Goal: Task Accomplishment & Management: Manage account settings

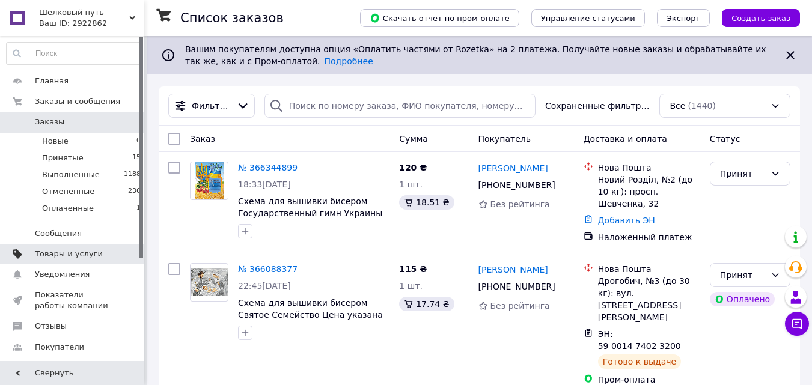
click at [97, 244] on link "Товары и услуги" at bounding box center [74, 254] width 148 height 20
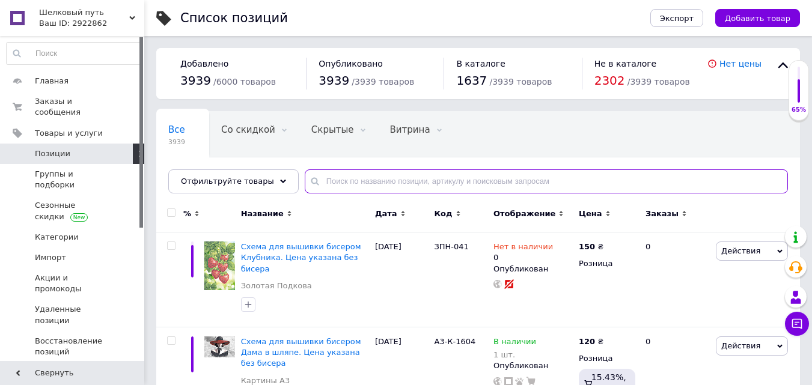
click at [326, 180] on input "text" at bounding box center [546, 181] width 483 height 24
type input "775"
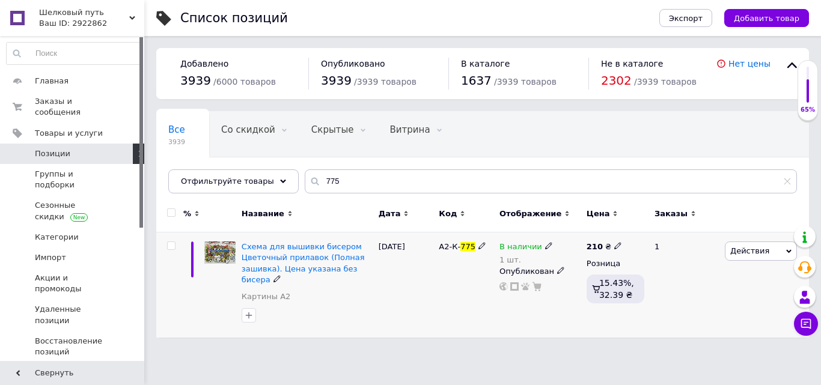
click at [545, 247] on icon at bounding box center [548, 245] width 7 height 7
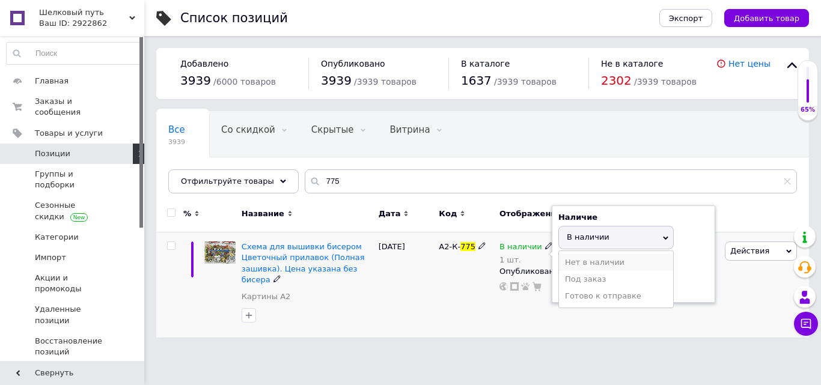
click at [579, 258] on li "Нет в наличии" at bounding box center [616, 262] width 114 height 17
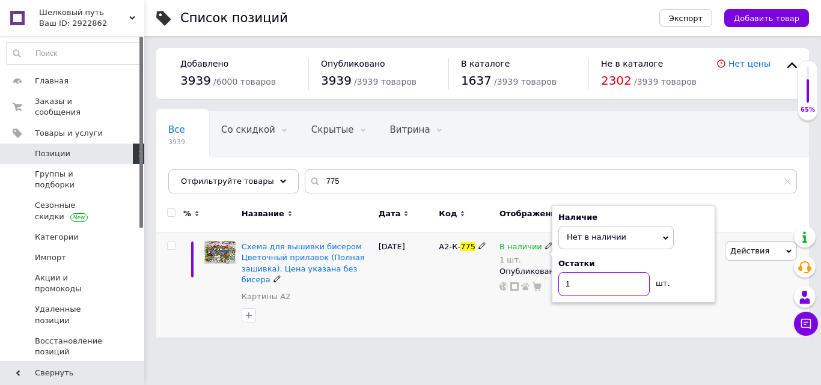
drag, startPoint x: 597, startPoint y: 291, endPoint x: 522, endPoint y: 302, distance: 75.8
click at [534, 302] on div "В наличии 1 шт. Наличие Нет в наличии В наличии Под заказ Готово к отправке Ост…" at bounding box center [539, 285] width 87 height 105
type input "0"
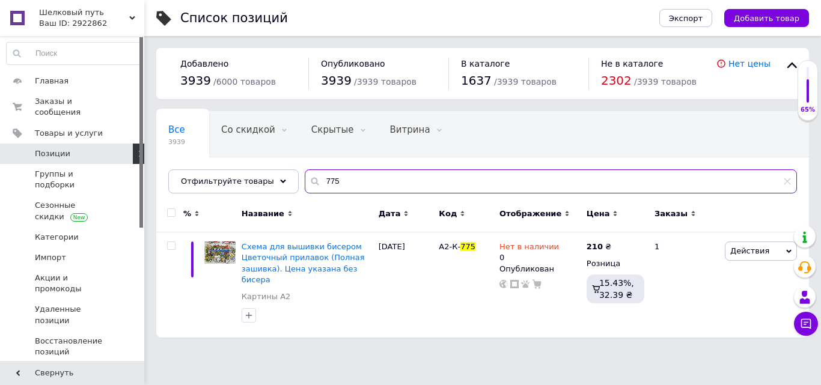
drag, startPoint x: 335, startPoint y: 172, endPoint x: 257, endPoint y: 168, distance: 78.2
click at [258, 168] on div "Все 3939 Со скидкой 0 Удалить Редактировать Скрытые 0 Удалить Редактировать Вит…" at bounding box center [482, 152] width 653 height 82
type input "1608"
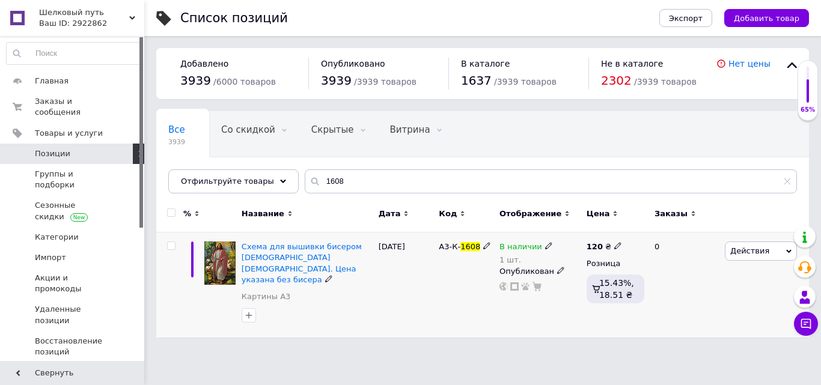
click at [545, 248] on icon at bounding box center [548, 245] width 7 height 7
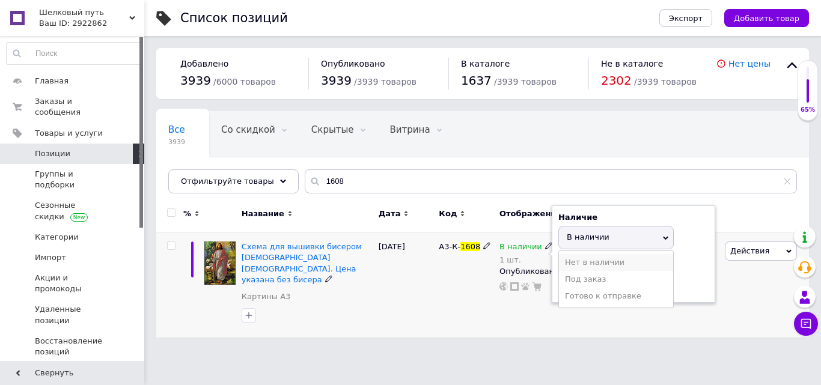
click at [566, 259] on li "Нет в наличии" at bounding box center [616, 262] width 114 height 17
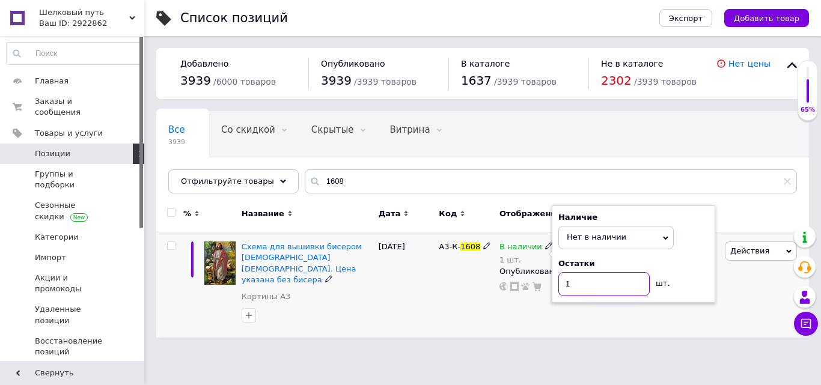
click at [539, 300] on div "В наличии 1 шт. Наличие Нет в наличии В наличии Под заказ Готово к отправке Ост…" at bounding box center [539, 285] width 87 height 105
type input "0"
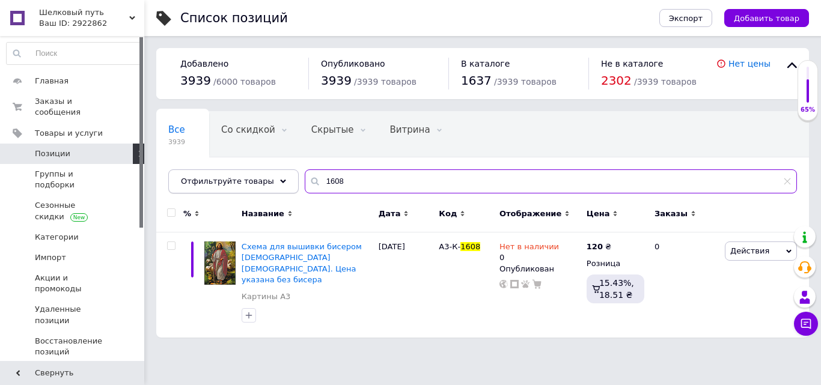
drag, startPoint x: 240, startPoint y: 171, endPoint x: 230, endPoint y: 172, distance: 10.3
click at [230, 168] on div "Все 3939 Со скидкой 0 Удалить Редактировать Скрытые 0 Удалить Редактировать Вит…" at bounding box center [482, 152] width 653 height 82
type input "039"
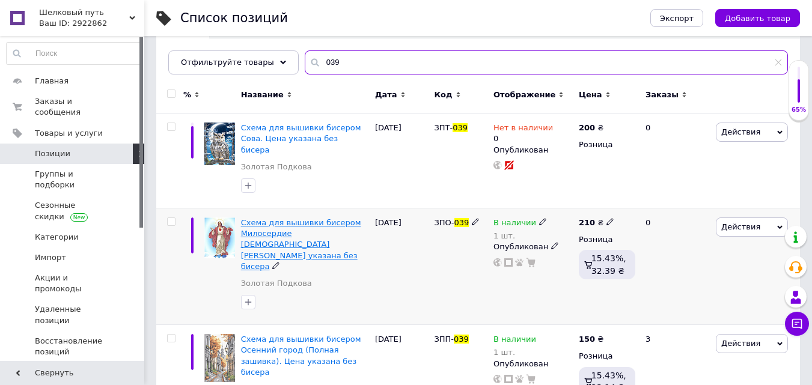
scroll to position [120, 0]
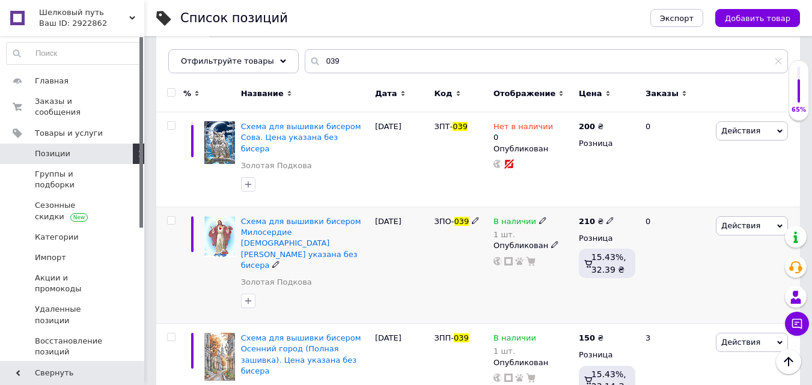
click at [539, 217] on icon at bounding box center [542, 220] width 7 height 7
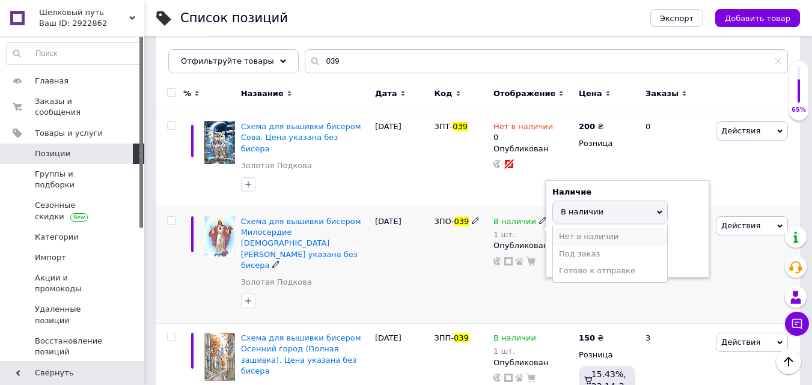
click at [564, 228] on li "Нет в наличии" at bounding box center [610, 236] width 114 height 17
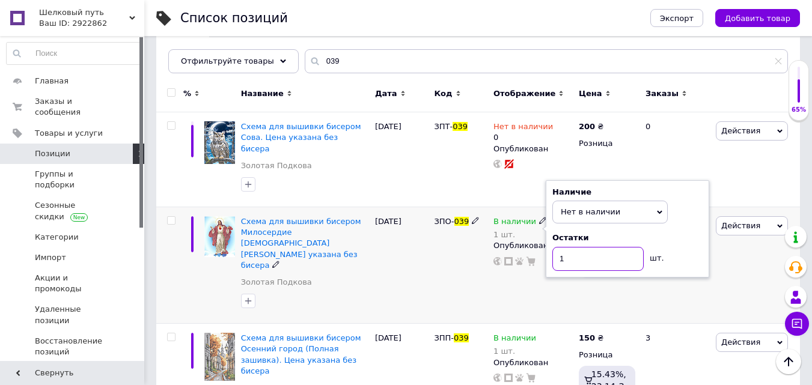
drag, startPoint x: 556, startPoint y: 249, endPoint x: 535, endPoint y: 251, distance: 21.1
click at [536, 251] on div "В наличии 1 шт. Наличие Нет в наличии В наличии Под заказ Готово к отправке Ост…" at bounding box center [532, 241] width 79 height 50
type input "0"
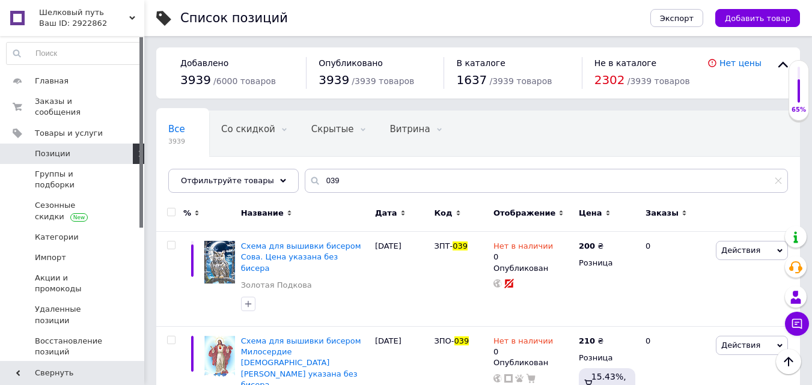
scroll to position [0, 0]
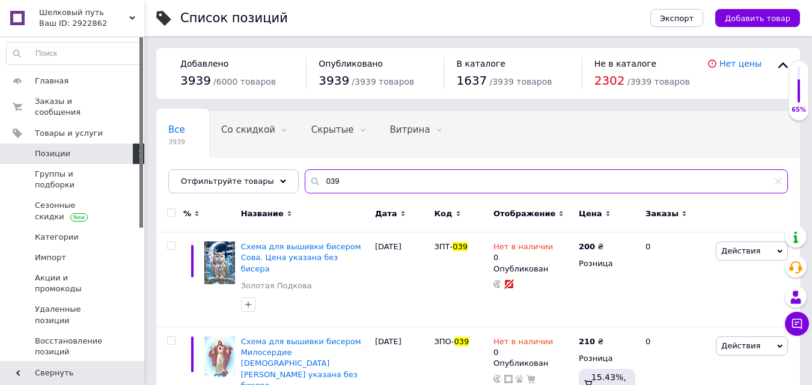
click at [324, 174] on input "039" at bounding box center [546, 181] width 483 height 24
drag, startPoint x: 330, startPoint y: 176, endPoint x: 277, endPoint y: 180, distance: 53.1
click at [277, 180] on div "Отфильтруйте товары 039" at bounding box center [478, 181] width 620 height 24
type input "040"
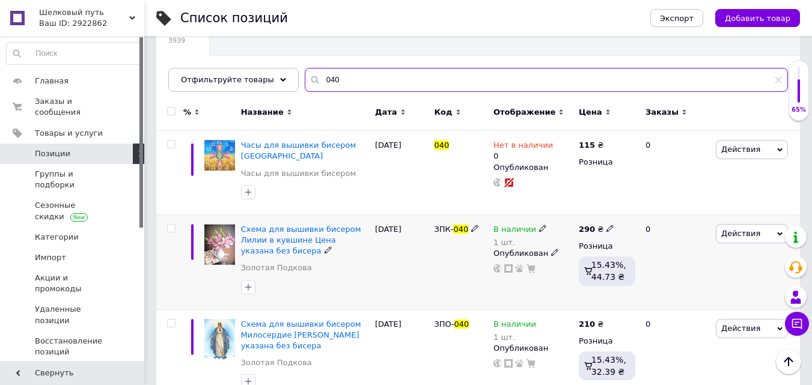
scroll to position [240, 0]
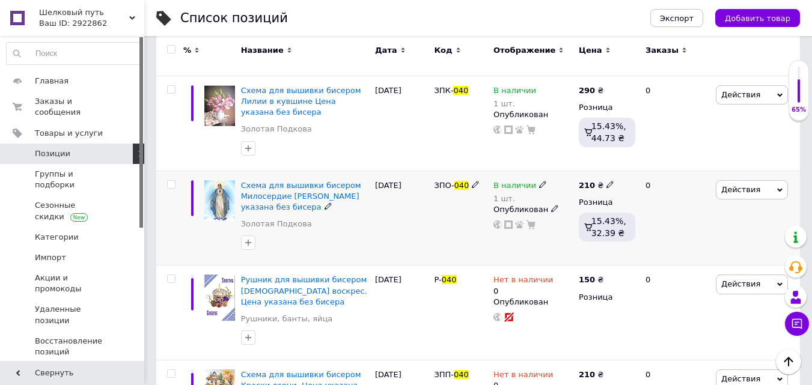
click at [539, 185] on use at bounding box center [542, 184] width 7 height 7
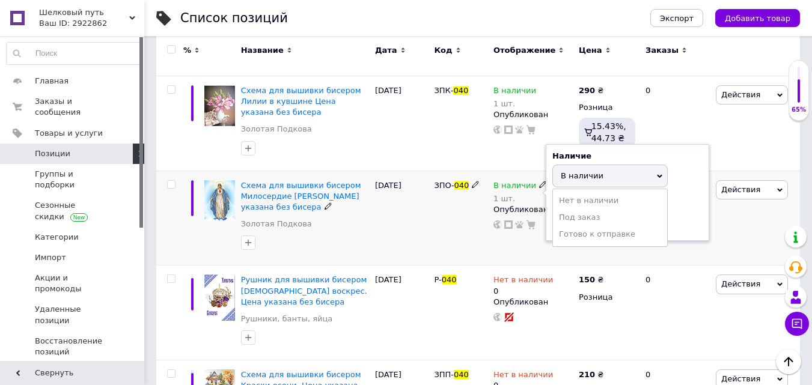
click at [546, 193] on div at bounding box center [544, 193] width 4 height 6
click at [573, 174] on span "В наличии" at bounding box center [582, 175] width 43 height 9
click at [580, 204] on li "Нет в наличии" at bounding box center [610, 200] width 114 height 17
drag, startPoint x: 521, startPoint y: 222, endPoint x: 479, endPoint y: 225, distance: 42.2
click at [479, 225] on div "Схема для вышивки бисером Милосердие [PERSON_NAME] указана без бисера Золотая П…" at bounding box center [478, 218] width 644 height 95
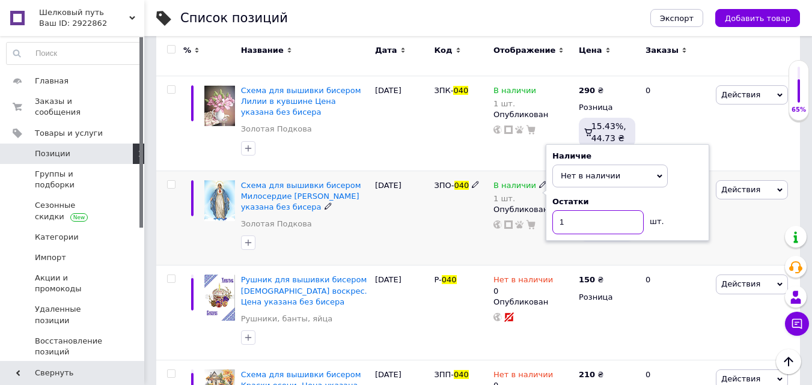
type input "0"
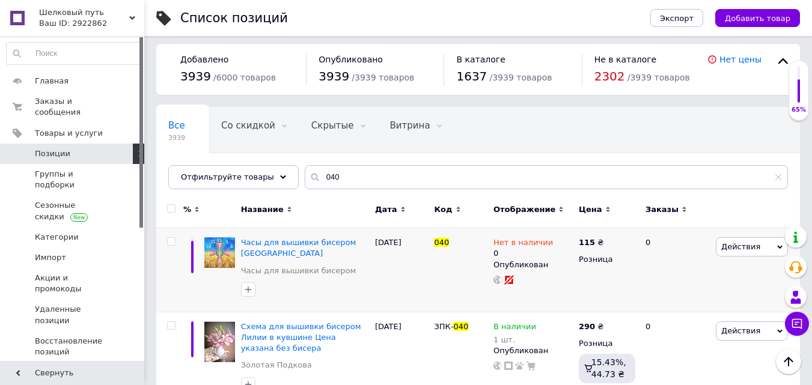
scroll to position [0, 0]
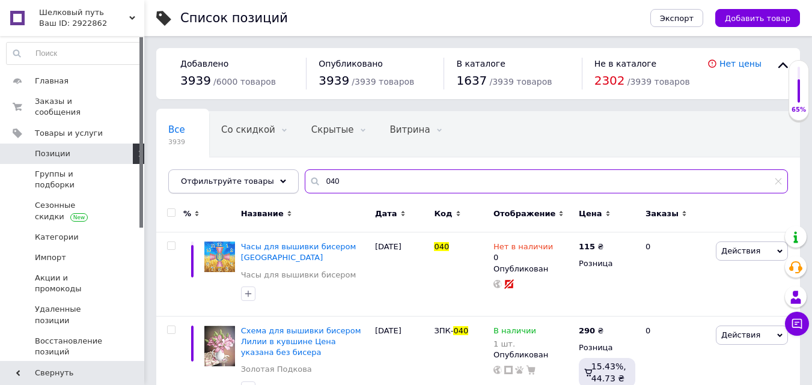
drag, startPoint x: 305, startPoint y: 180, endPoint x: 260, endPoint y: 175, distance: 45.4
click at [273, 175] on div "Отфильтруйте товары 040" at bounding box center [478, 181] width 620 height 24
type input "1500"
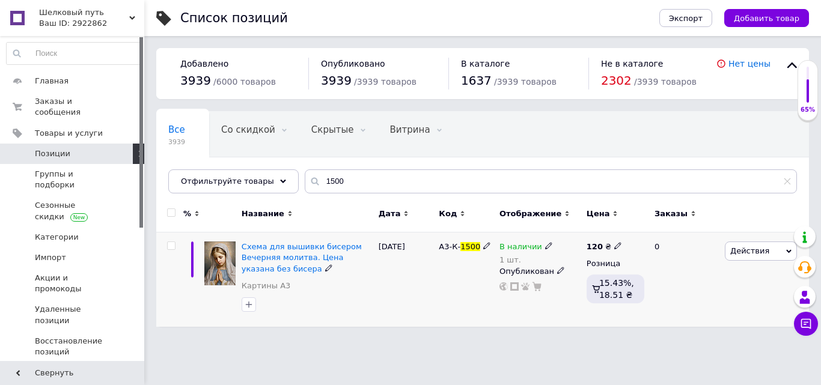
click at [545, 245] on icon at bounding box center [548, 245] width 7 height 7
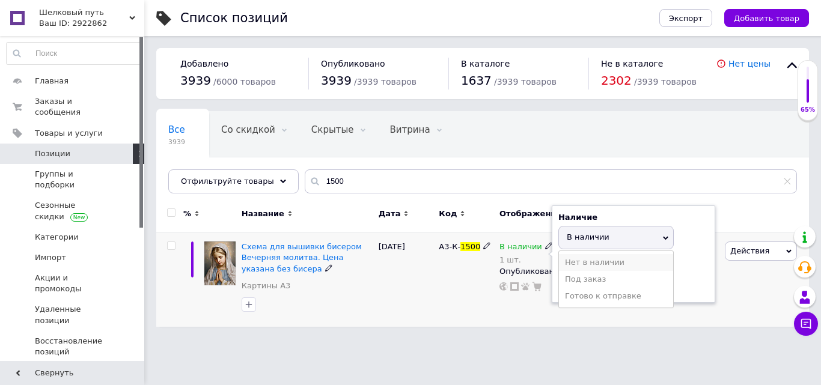
click at [579, 262] on li "Нет в наличии" at bounding box center [616, 262] width 114 height 17
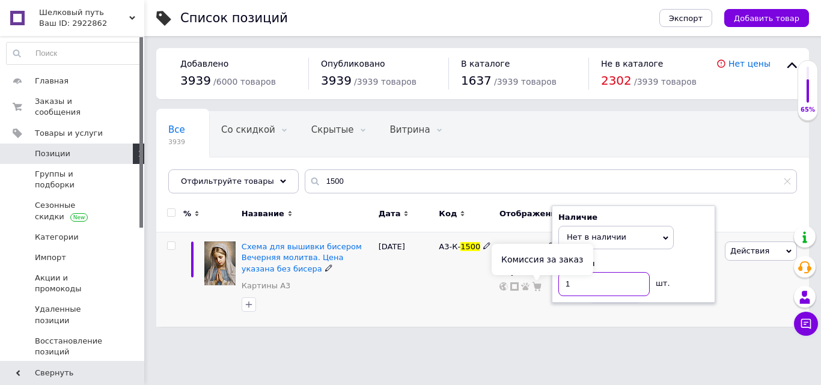
drag, startPoint x: 537, startPoint y: 286, endPoint x: 528, endPoint y: 288, distance: 9.2
click at [530, 288] on div "В наличии 1 шт. Наличие Нет в наличии В наличии Под заказ Готово к отправке Ост…" at bounding box center [539, 267] width 81 height 50
type input "0"
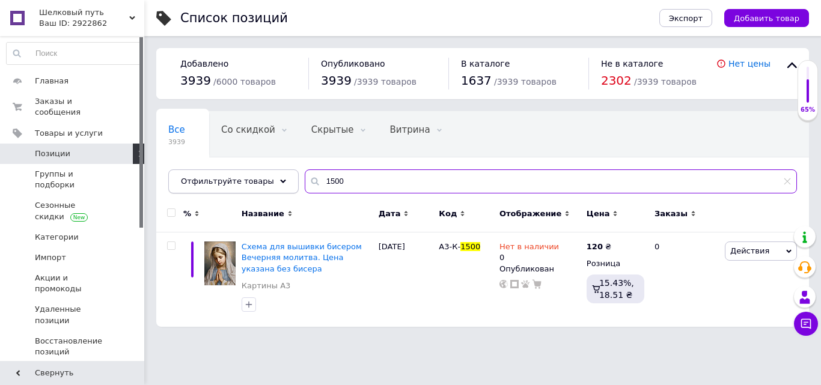
drag, startPoint x: 351, startPoint y: 187, endPoint x: 225, endPoint y: 163, distance: 127.9
click at [234, 169] on div "Отфильтруйте товары 1500" at bounding box center [482, 181] width 629 height 24
type input "зпл-014"
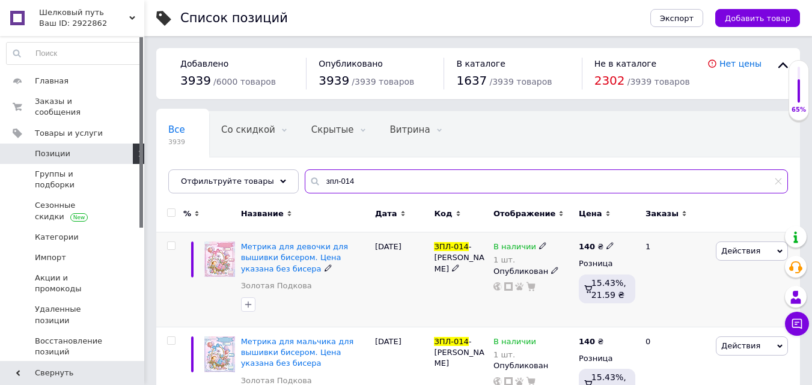
scroll to position [38, 0]
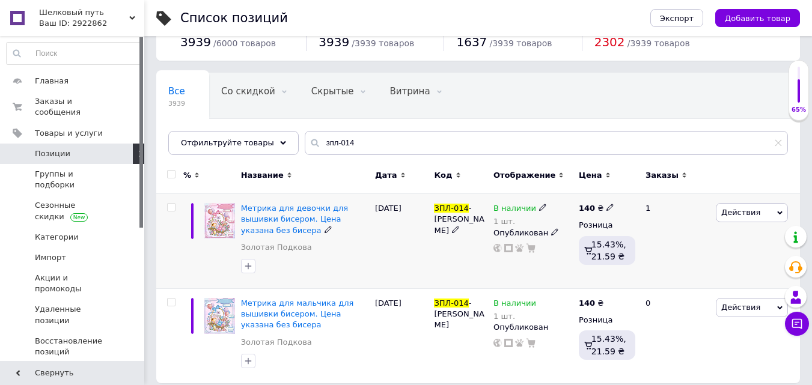
click at [539, 206] on icon at bounding box center [542, 207] width 7 height 7
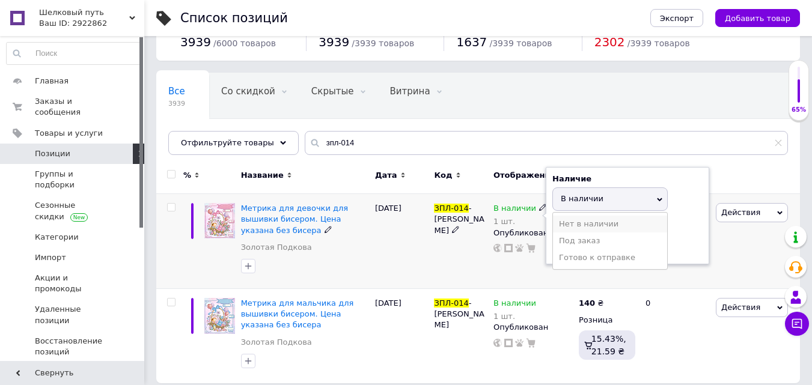
click at [566, 223] on li "Нет в наличии" at bounding box center [610, 224] width 114 height 17
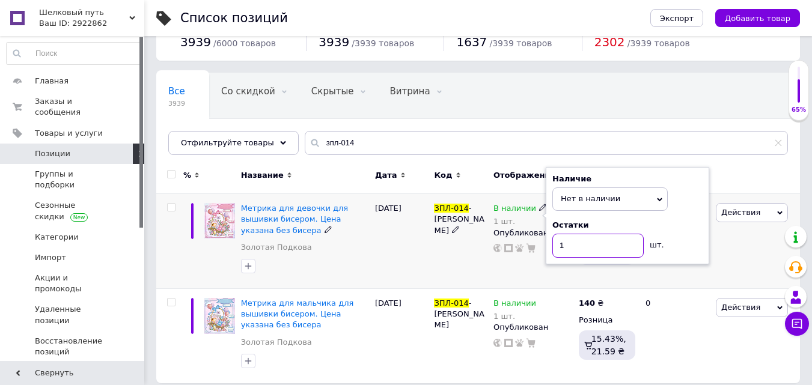
drag, startPoint x: 578, startPoint y: 245, endPoint x: 516, endPoint y: 246, distance: 61.3
click at [520, 247] on div "В наличии 1 шт. Наличие Нет в наличии В наличии Под заказ Готово к отправке Ост…" at bounding box center [532, 228] width 79 height 50
type input "0"
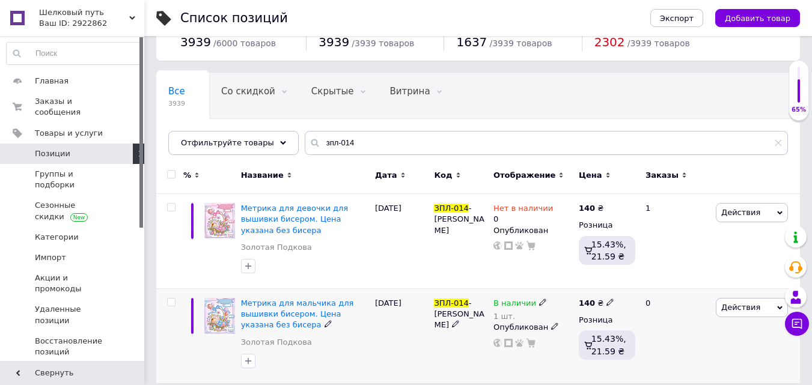
click at [539, 299] on icon at bounding box center [542, 302] width 7 height 7
click at [578, 310] on li "Нет в наличии" at bounding box center [610, 318] width 114 height 17
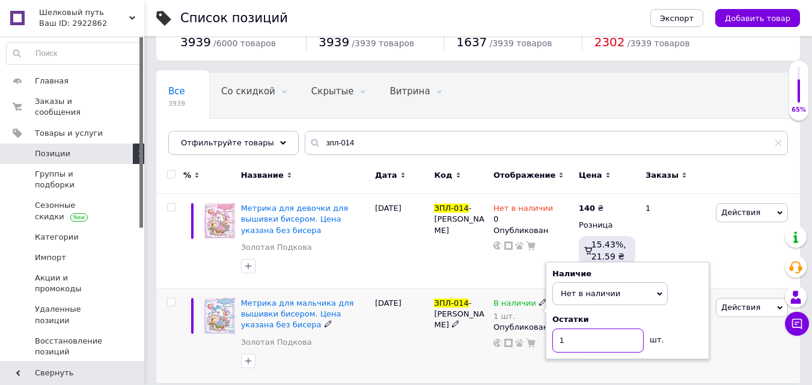
drag, startPoint x: 475, startPoint y: 337, endPoint x: 459, endPoint y: 334, distance: 15.8
click at [463, 335] on div "Метрика для мальчика для вышивки бисером. Цена указана без бисера Золотая Подко…" at bounding box center [478, 336] width 644 height 94
type input "0"
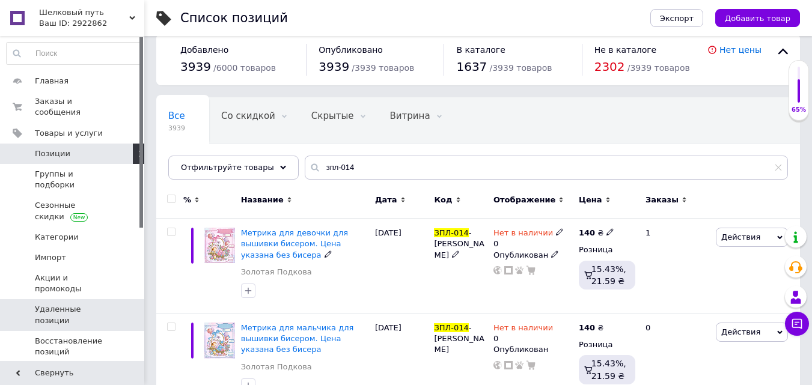
scroll to position [0, 0]
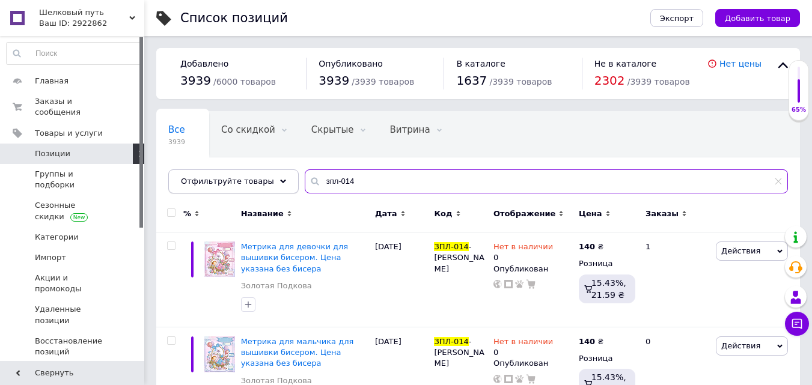
drag, startPoint x: 350, startPoint y: 183, endPoint x: 230, endPoint y: 180, distance: 120.9
click at [230, 180] on div "Отфильтруйте товары зпл-014" at bounding box center [478, 181] width 620 height 24
type input "007"
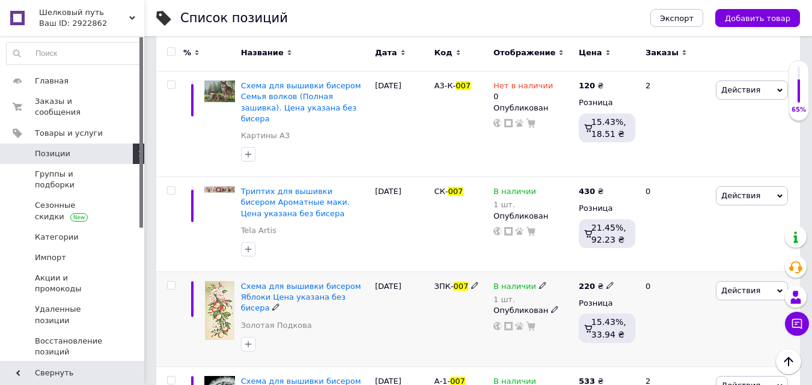
scroll to position [240, 0]
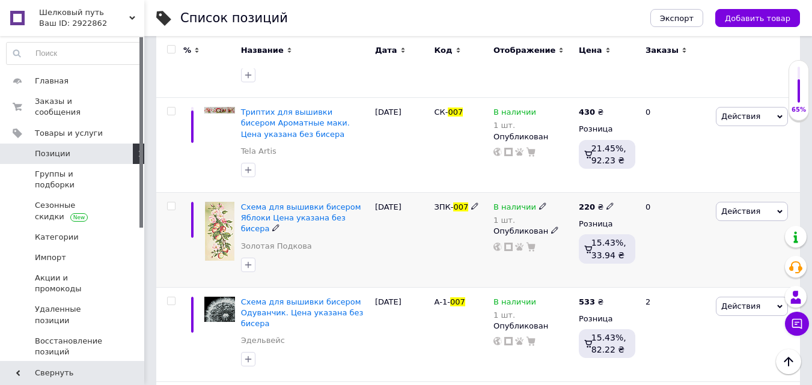
click at [539, 203] on icon at bounding box center [542, 206] width 7 height 7
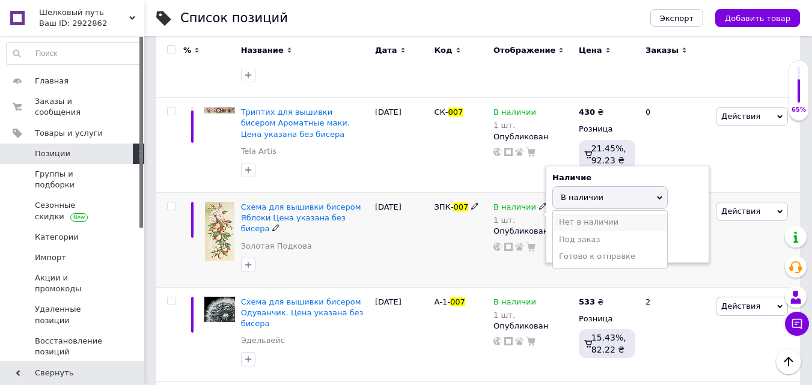
click at [566, 214] on li "Нет в наличии" at bounding box center [610, 222] width 114 height 17
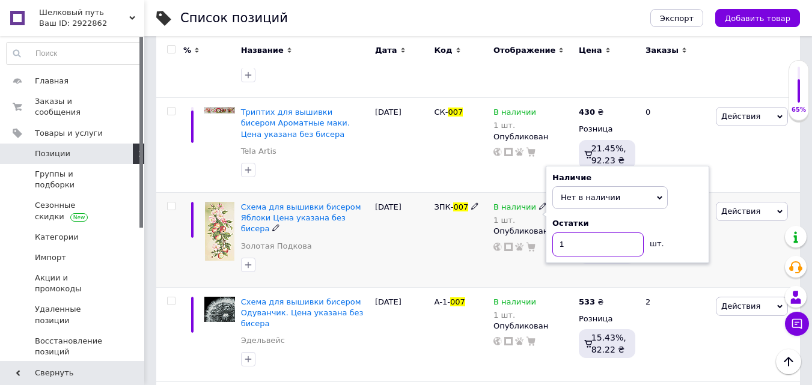
drag, startPoint x: 537, startPoint y: 240, endPoint x: 510, endPoint y: 240, distance: 27.0
click at [512, 240] on div "В наличии 1 шт. Наличие Нет в наличии В наличии Под заказ Готово к отправке Ост…" at bounding box center [532, 227] width 79 height 50
type input "0"
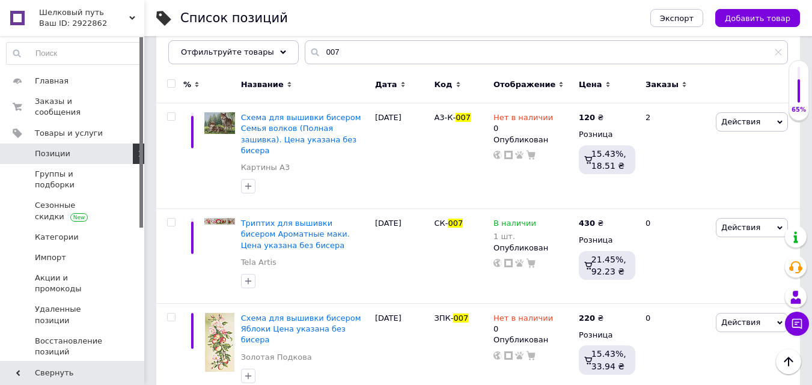
scroll to position [0, 0]
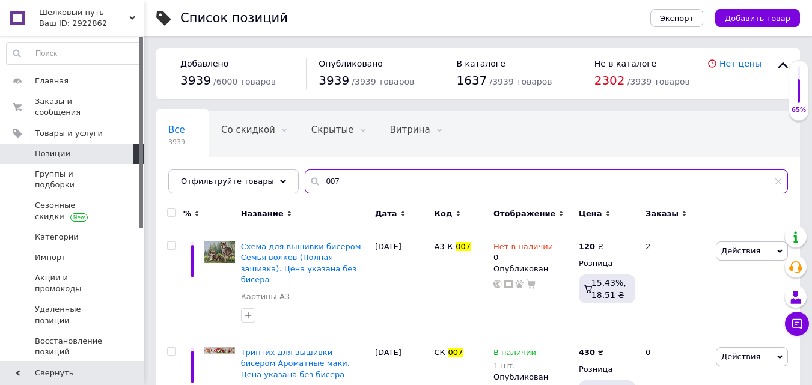
drag, startPoint x: 331, startPoint y: 177, endPoint x: 203, endPoint y: 143, distance: 132.4
click at [208, 149] on div "Все 3939 Со скидкой 0 Удалить Редактировать Скрытые 0 Удалить Редактировать Вит…" at bounding box center [478, 152] width 644 height 82
type input "035"
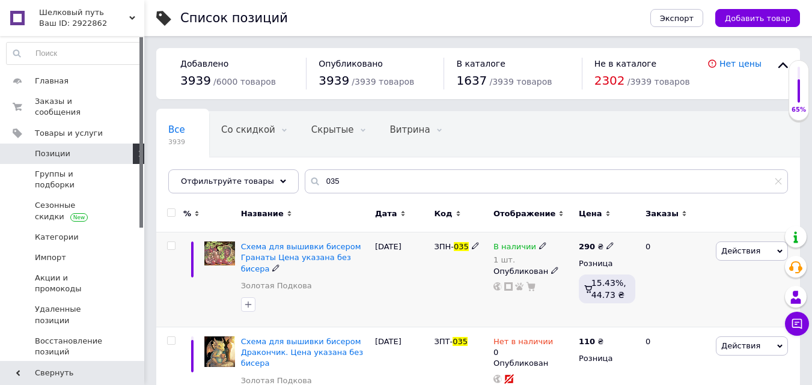
click at [539, 247] on use at bounding box center [542, 246] width 7 height 7
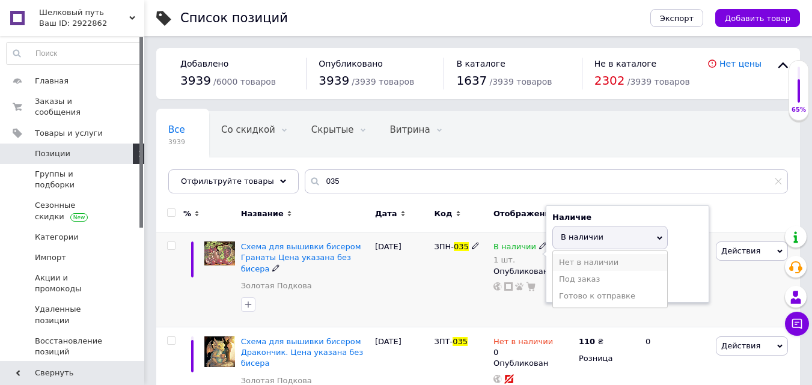
click at [568, 266] on li "Нет в наличии" at bounding box center [610, 262] width 114 height 17
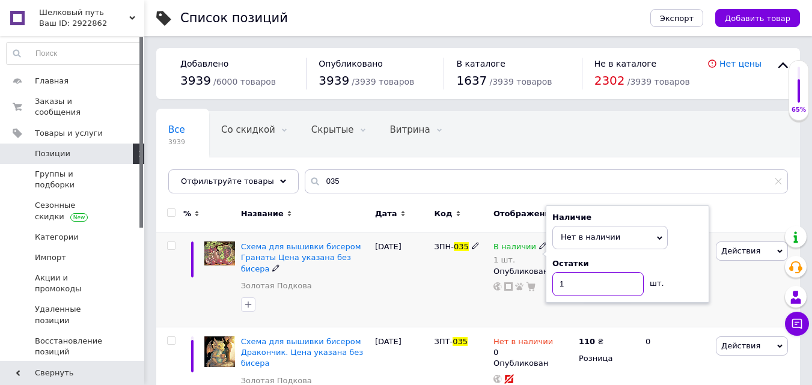
drag, startPoint x: 581, startPoint y: 281, endPoint x: 522, endPoint y: 291, distance: 59.7
click at [526, 291] on div "В наличии 1 шт. Наличие Нет в наличии В наличии Под заказ Готово к отправке Ост…" at bounding box center [532, 267] width 79 height 50
type input "0"
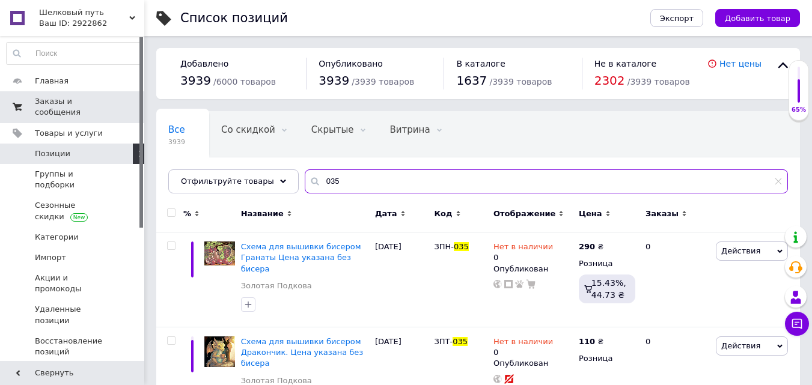
drag, startPoint x: 355, startPoint y: 182, endPoint x: 133, endPoint y: 111, distance: 233.4
type input "001"
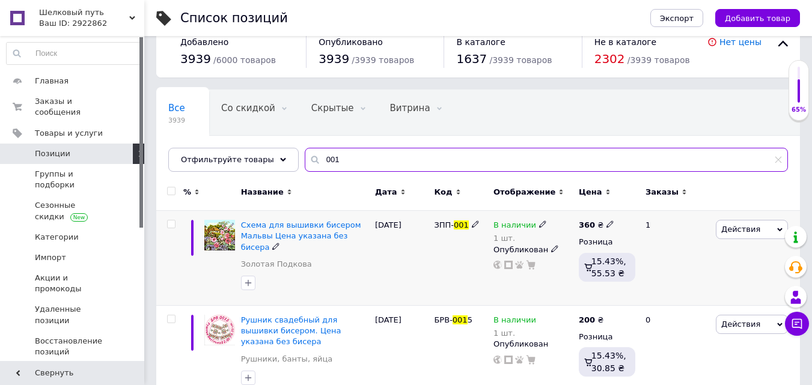
scroll to position [60, 0]
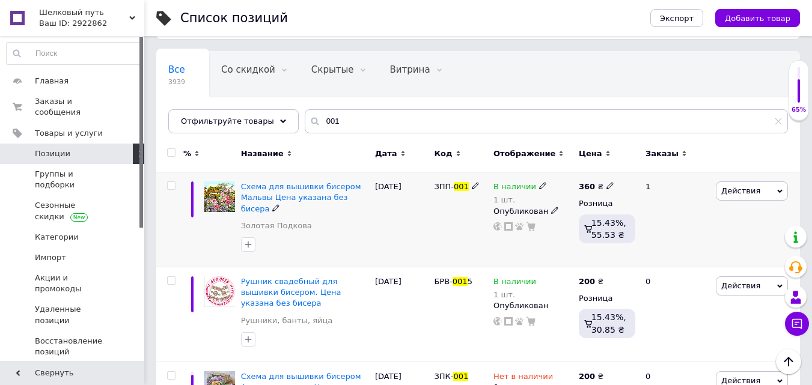
click at [537, 191] on div "В наличии" at bounding box center [519, 187] width 53 height 11
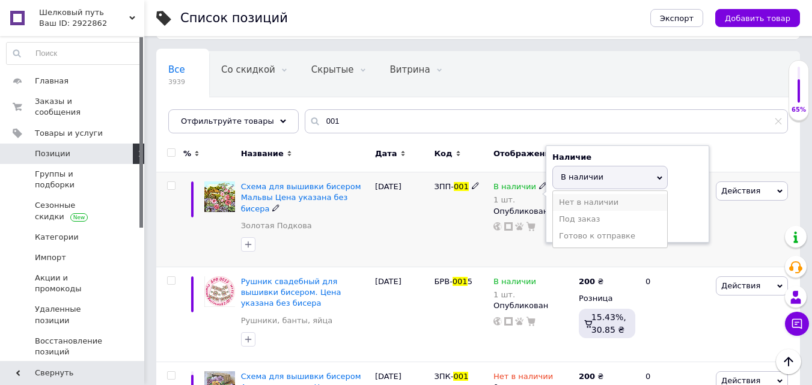
click at [569, 200] on li "Нет в наличии" at bounding box center [610, 202] width 114 height 17
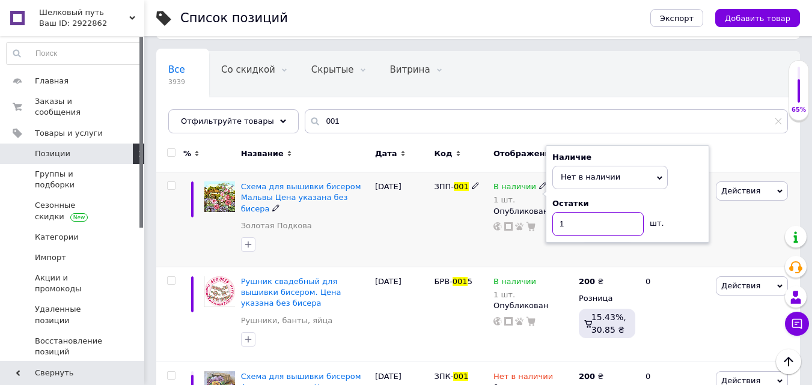
drag, startPoint x: 537, startPoint y: 230, endPoint x: 495, endPoint y: 231, distance: 42.7
click at [497, 233] on div "В наличии 1 шт. Наличие Нет в наличии В наличии Под заказ Готово к отправке Ост…" at bounding box center [532, 219] width 85 height 95
type input "0"
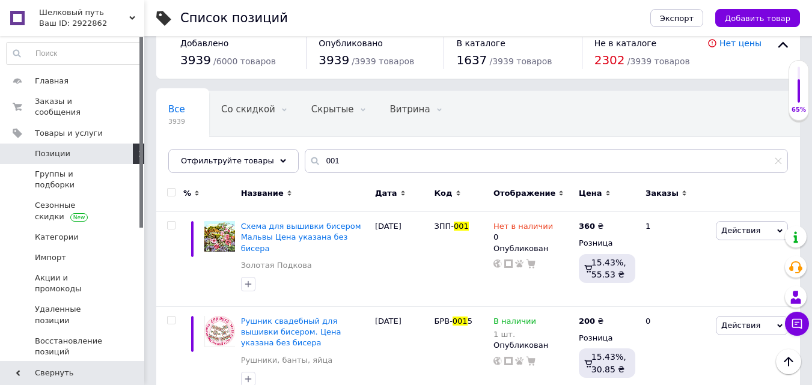
scroll to position [0, 0]
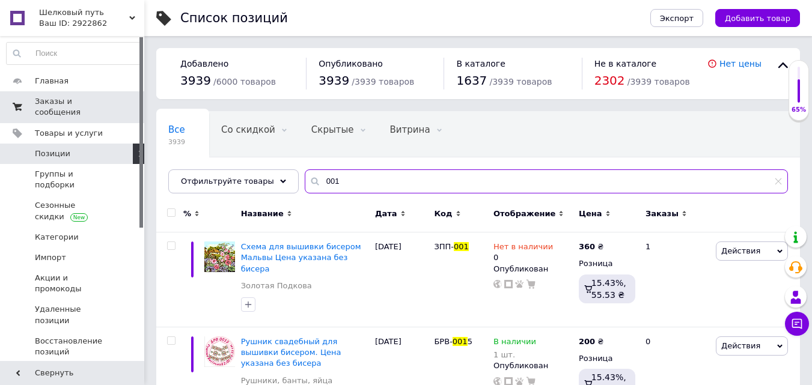
drag, startPoint x: 346, startPoint y: 182, endPoint x: 0, endPoint y: 108, distance: 353.9
type input "049"
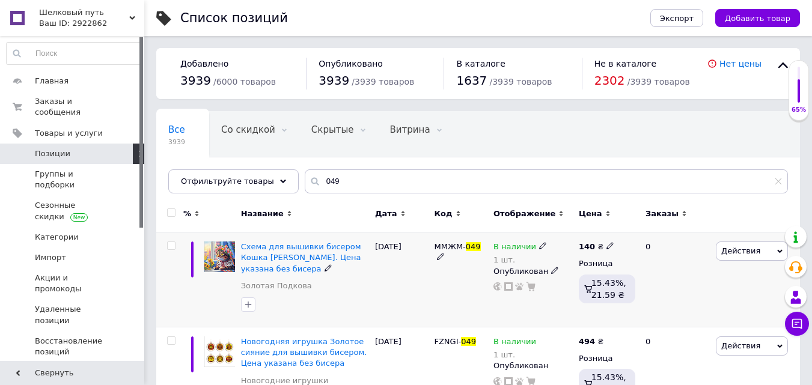
click at [539, 246] on icon at bounding box center [542, 245] width 7 height 7
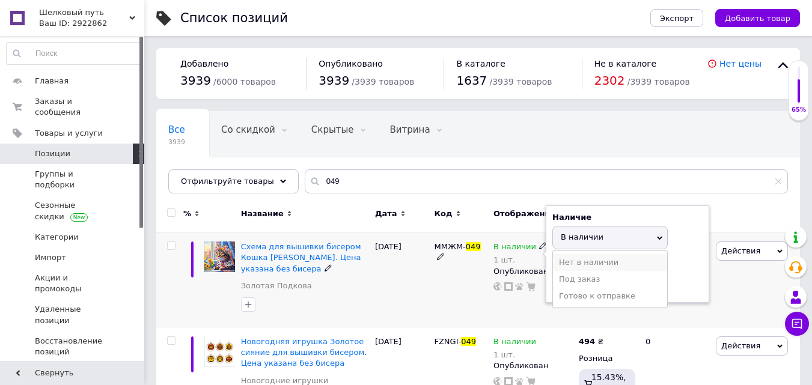
click at [577, 266] on li "Нет в наличии" at bounding box center [610, 262] width 114 height 17
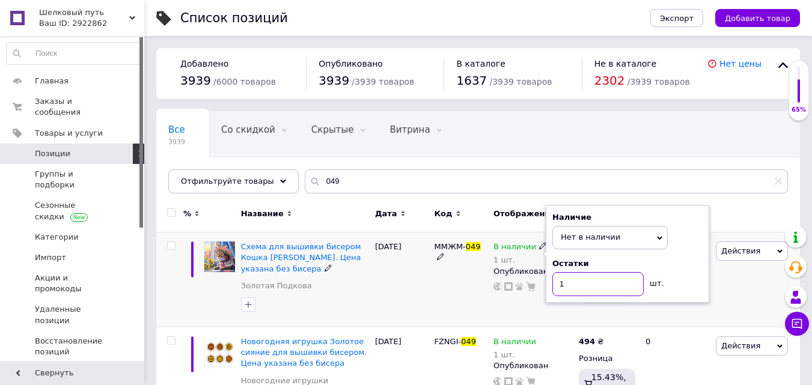
drag, startPoint x: 582, startPoint y: 283, endPoint x: 485, endPoint y: 291, distance: 97.7
click at [485, 291] on div "Схема для вышивки бисером Кошка [PERSON_NAME]. Цена указана без бисера Золотая …" at bounding box center [478, 280] width 644 height 95
type input "0"
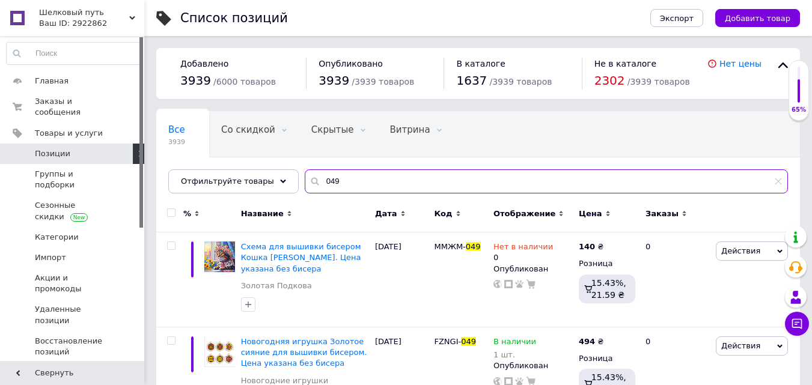
drag, startPoint x: 357, startPoint y: 172, endPoint x: 342, endPoint y: 168, distance: 15.8
click at [343, 168] on div "Все 3939 Со скидкой 0 Удалить Редактировать Скрытые 0 Удалить Редактировать Вит…" at bounding box center [478, 152] width 644 height 82
type input "045"
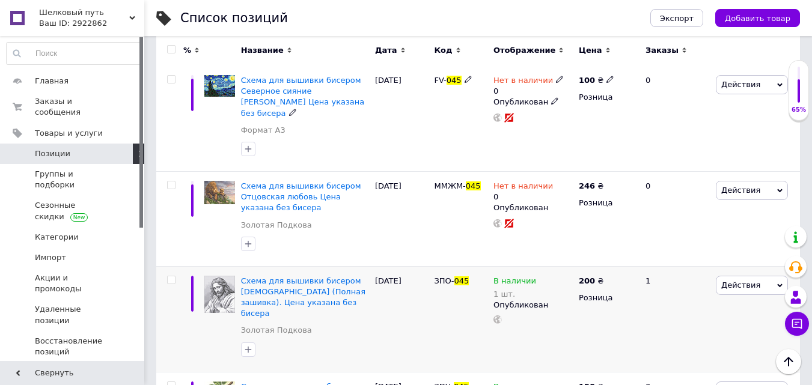
scroll to position [661, 0]
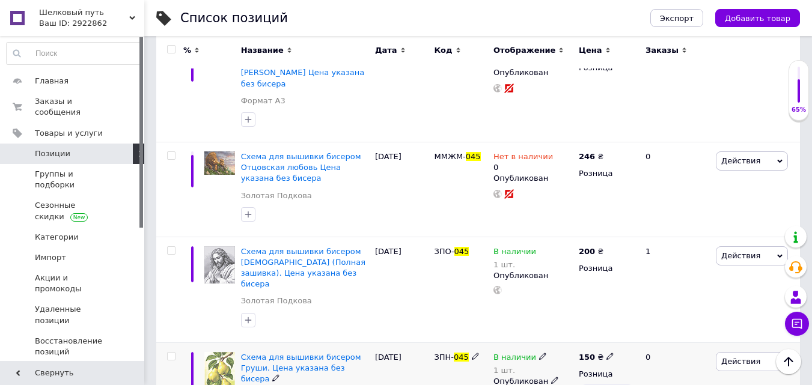
click at [532, 352] on div "В наличии" at bounding box center [519, 357] width 53 height 11
click at [572, 364] on li "Нет в наличии" at bounding box center [610, 372] width 114 height 17
drag, startPoint x: 587, startPoint y: 346, endPoint x: 462, endPoint y: 351, distance: 125.1
click at [462, 351] on div "Схема для вышивки бисером Груши. Цена указана без бисера Золотая Подкова [DATE]…" at bounding box center [478, 390] width 644 height 94
type input "0"
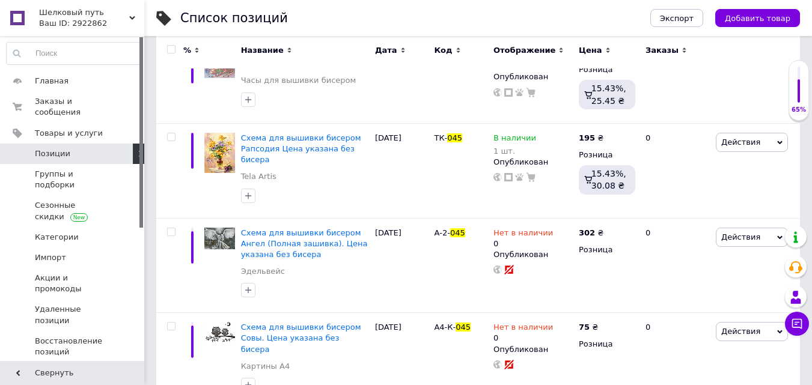
scroll to position [337, 0]
